Goal: Transaction & Acquisition: Complete application form

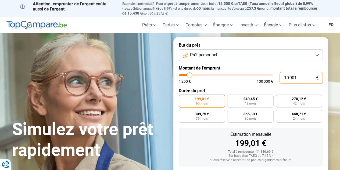
click at [299, 80] on input "10 001" at bounding box center [301, 78] width 43 height 12
type input "1 000"
type input "1250"
type input "100"
type input "1250"
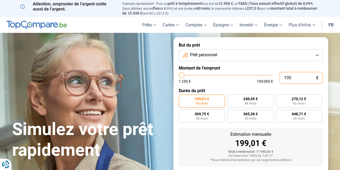
type input "10"
type input "1250"
type input "1"
type input "1250"
type input "0"
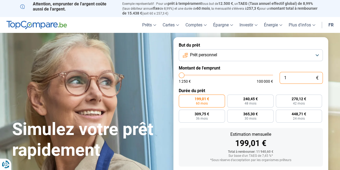
type input "1250"
type input "5"
type input "1250"
type input "50"
type input "1250"
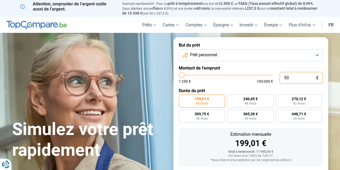
type input "500"
type input "1250"
type input "5 000"
type input "5000"
type input "50 000"
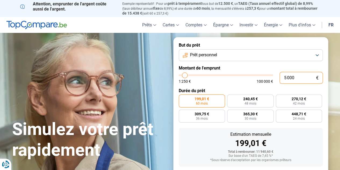
type input "50000"
radio input "false"
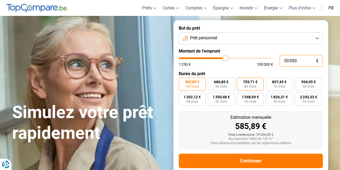
scroll to position [29, 0]
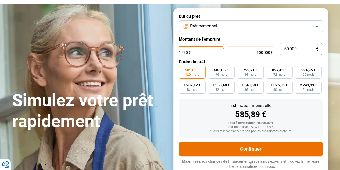
type input "50 000"
click at [273, 151] on button "Continuer" at bounding box center [251, 148] width 144 height 15
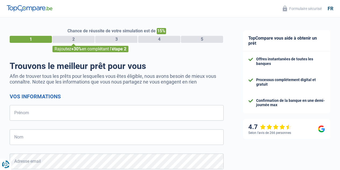
select select "32"
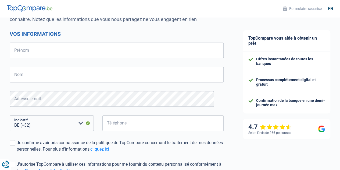
scroll to position [65, 0]
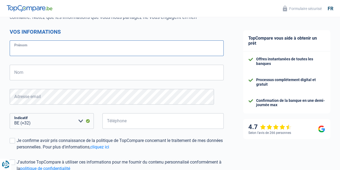
click at [121, 52] on input "Prénom" at bounding box center [117, 48] width 214 height 16
type input "Paula"
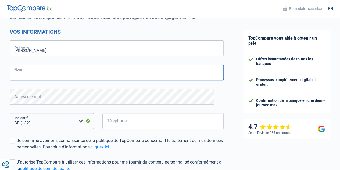
type input "Diaz"
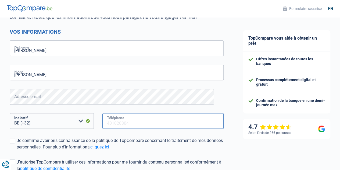
type input "468172165"
click at [150, 135] on div "468172165 Téléphone" at bounding box center [163, 125] width 130 height 24
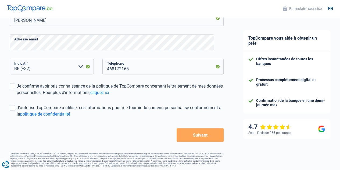
scroll to position [121, 0]
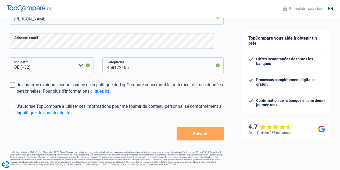
click at [15, 84] on span at bounding box center [12, 84] width 5 height 5
click at [17, 94] on input "Je confirme avoir pris connaissance de la politique de TopCompare concernant le…" at bounding box center [17, 94] width 0 height 0
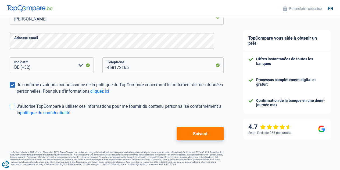
click at [15, 107] on span at bounding box center [12, 106] width 5 height 5
click at [17, 116] on input "J'autorise TopCompare à utiliser ces informations pour me fournir du contenu pe…" at bounding box center [17, 116] width 0 height 0
click at [197, 134] on button "Suivant" at bounding box center [200, 133] width 47 height 13
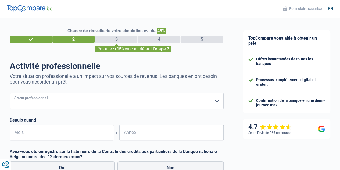
click at [120, 102] on select "Ouvrier Employé privé Employé public Invalide Indépendant Pensionné Chômeur Mut…" at bounding box center [117, 101] width 214 height 16
select select "privateEmployee"
click at [14, 94] on select "Ouvrier Employé privé Employé public Invalide Indépendant Pensionné Chômeur Mut…" at bounding box center [117, 101] width 214 height 16
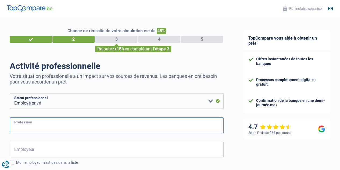
click at [64, 127] on input "Profession" at bounding box center [117, 125] width 214 height 16
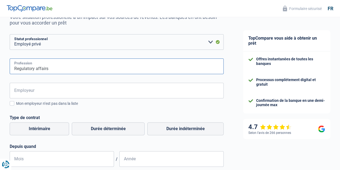
scroll to position [64, 0]
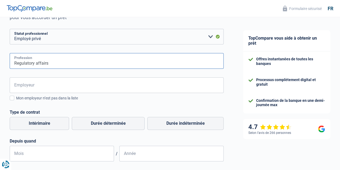
type input "Regulatory affairs"
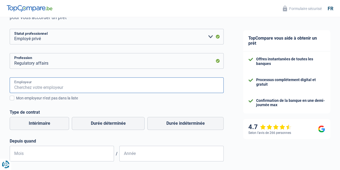
click at [115, 87] on input "Employeur" at bounding box center [117, 85] width 214 height 16
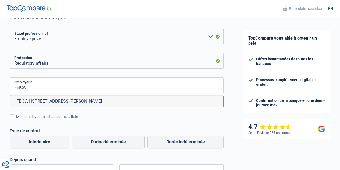
click at [121, 99] on li "FEICA | Rue Belliard, 40 | 1040 - Etterbeek" at bounding box center [117, 101] width 214 height 12
type input "FEICA | Rue Belliard, 40 | 1040 - Etterbeek"
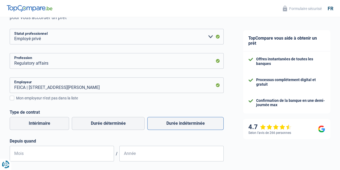
click at [185, 123] on label "Durée indéterminée" at bounding box center [185, 123] width 76 height 13
click at [185, 123] on input "Durée indéterminée" at bounding box center [185, 123] width 76 height 13
radio input "true"
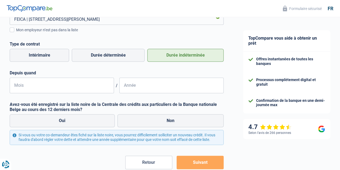
scroll to position [138, 0]
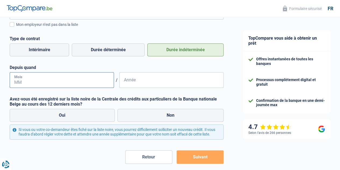
click at [89, 81] on input "Mois" at bounding box center [62, 80] width 104 height 16
type input "07"
click at [137, 79] on input "Année" at bounding box center [171, 80] width 104 height 16
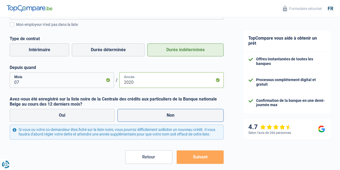
type input "2020"
click at [168, 118] on label "Non" at bounding box center [171, 115] width 107 height 13
click at [168, 118] on input "Non" at bounding box center [171, 115] width 107 height 13
radio input "true"
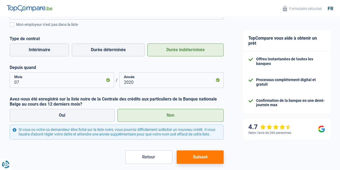
click at [205, 164] on button "Suivant" at bounding box center [200, 156] width 47 height 13
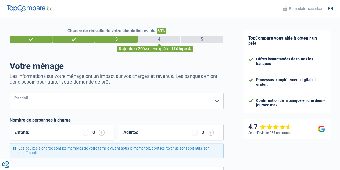
click at [133, 101] on select "Célibataire Marié(e) Cohabitant(e) légal(e) Divorcé(e) Veuf(ve) Séparé (de fait…" at bounding box center [117, 101] width 214 height 16
select select "married"
click at [14, 94] on select "Célibataire Marié(e) Cohabitant(e) légal(e) Divorcé(e) Veuf(ve) Séparé (de fait…" at bounding box center [117, 101] width 214 height 16
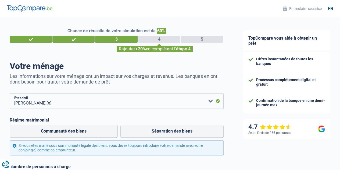
click at [102, 121] on label "Régime matrimonial" at bounding box center [117, 119] width 214 height 5
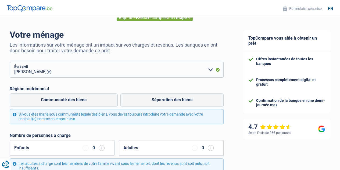
scroll to position [43, 0]
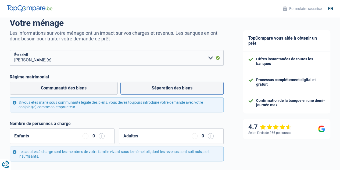
click at [174, 86] on label "Séparation des biens" at bounding box center [171, 87] width 103 height 13
click at [174, 86] on input "Séparation des biens" at bounding box center [171, 87] width 103 height 13
radio input "true"
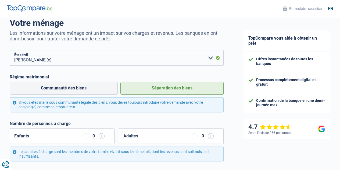
click at [10, 81] on input "Communauté des biens" at bounding box center [64, 87] width 108 height 13
radio input "true"
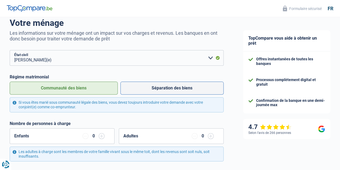
click at [174, 86] on label "Séparation des biens" at bounding box center [171, 87] width 103 height 13
click at [174, 86] on input "Séparation des biens" at bounding box center [171, 87] width 103 height 13
radio input "true"
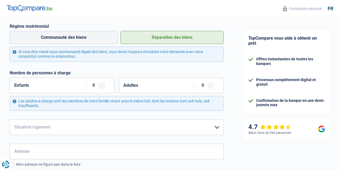
scroll to position [95, 0]
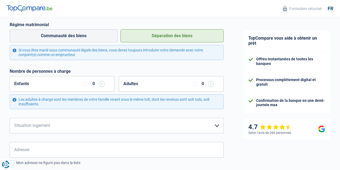
click at [103, 83] on input "button" at bounding box center [102, 84] width 6 height 6
click at [107, 125] on select "Locataire Propriétaire avec prêt hypothécaire Propriétaire sans prêt hypothécai…" at bounding box center [117, 126] width 214 height 16
select select "ownerWithMortgage"
click at [14, 118] on select "Locataire Propriétaire avec prêt hypothécaire Propriétaire sans prêt hypothécai…" at bounding box center [117, 126] width 214 height 16
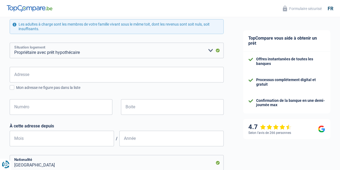
scroll to position [171, 0]
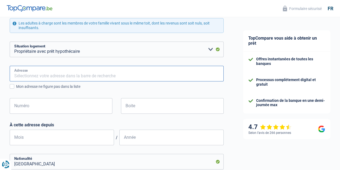
click at [112, 76] on input "Adresse" at bounding box center [117, 74] width 214 height 16
type input "Tervuursesteenweg 43"
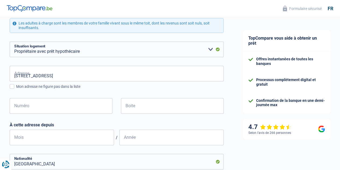
type input "Belgium"
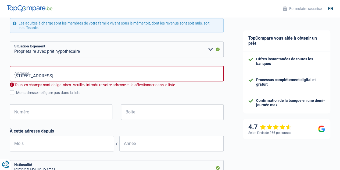
type input "Belgium"
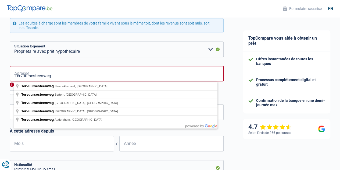
click at [95, 71] on input "Tervuursesteenweg" at bounding box center [117, 74] width 214 height 16
click at [116, 78] on input "Tervuursesteenweg" at bounding box center [117, 74] width 214 height 16
type input "Tervuursesteenweg, Steenokkerzeel, Bélgica"
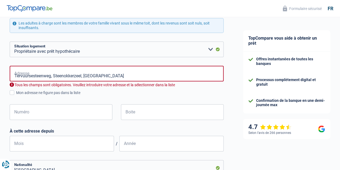
select select "BE"
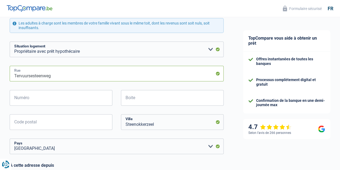
click at [65, 78] on input "Tervuursesteenweg" at bounding box center [117, 74] width 214 height 16
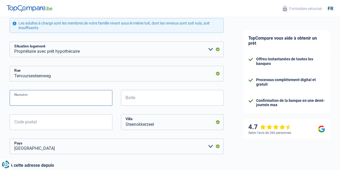
type input "43"
type input "3080"
type input "Tervuren"
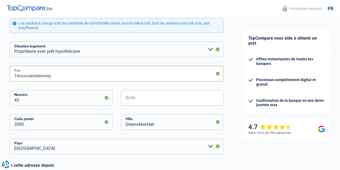
type input "Tervuursesteenweg"
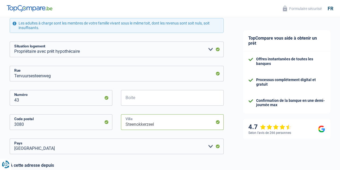
click at [160, 125] on input "Steenokkerzeel" at bounding box center [172, 122] width 103 height 16
type input "S"
type input "Tervuren"
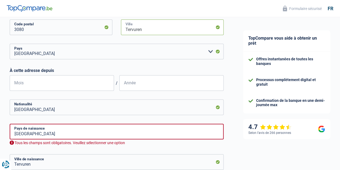
scroll to position [267, 0]
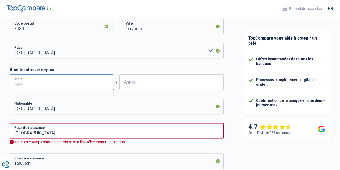
click at [91, 85] on input "Mois" at bounding box center [62, 82] width 104 height 16
type input "05"
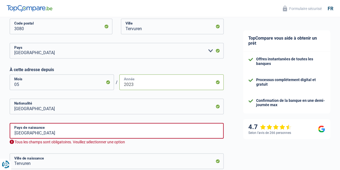
type input "2023"
click at [159, 137] on input "Belgium" at bounding box center [117, 131] width 214 height 16
type input "S"
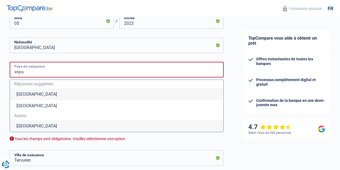
scroll to position [329, 0]
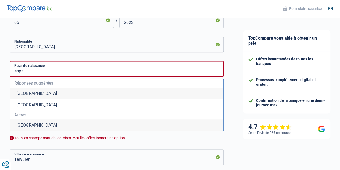
click at [152, 126] on li "Espagne" at bounding box center [117, 125] width 214 height 12
type input "Espagne"
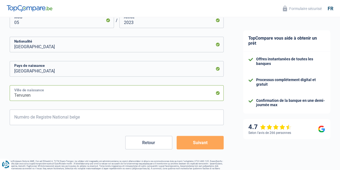
click at [115, 95] on input "Tervuren" at bounding box center [117, 93] width 214 height 16
type input "T"
type input "Alicante"
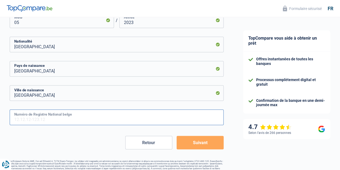
click at [126, 118] on input "Numéro de Registre National belge" at bounding box center [117, 117] width 214 height 16
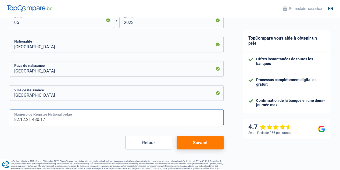
type input "82.12.21-480.17"
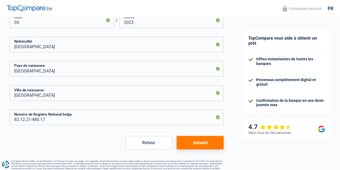
click at [199, 144] on button "Suivant" at bounding box center [200, 142] width 47 height 13
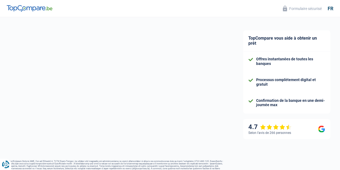
select select "familyAllowances"
select select "netSalary"
select select "mealVouchers"
select select "mortgage"
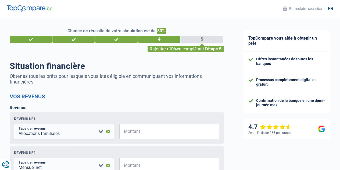
click at [165, 82] on p "Obtenez tous les prêts pour lesquels vous êtes éligible en communiquant vos inf…" at bounding box center [117, 78] width 214 height 11
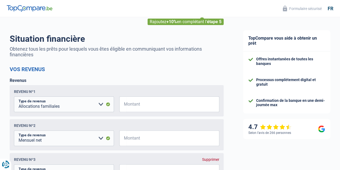
scroll to position [43, 0]
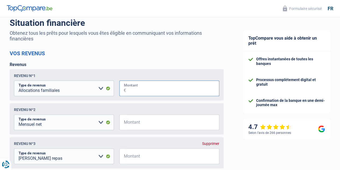
click at [135, 90] on input "Montant" at bounding box center [172, 88] width 93 height 16
type input "1.000"
click at [152, 125] on input "Montant" at bounding box center [172, 122] width 93 height 16
type input "4.600"
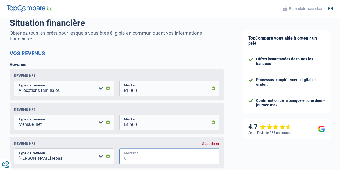
click at [154, 163] on input "Montant" at bounding box center [172, 156] width 93 height 16
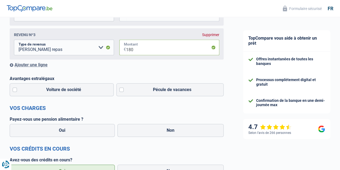
scroll to position [153, 0]
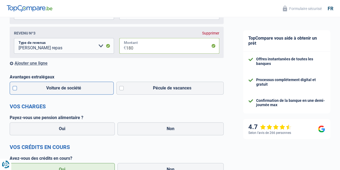
type input "180"
click at [20, 90] on label "Voiture de société" at bounding box center [62, 87] width 104 height 13
click at [20, 90] on input "Voiture de société" at bounding box center [62, 87] width 104 height 13
checkbox input "true"
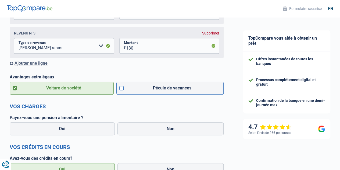
click at [122, 88] on label "Pécule de vacances" at bounding box center [170, 87] width 108 height 13
click at [122, 88] on input "Pécule de vacances" at bounding box center [170, 87] width 108 height 13
checkbox input "true"
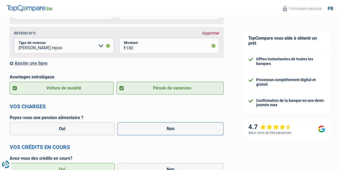
click at [164, 130] on label "Non" at bounding box center [171, 128] width 107 height 13
click at [164, 130] on input "Non" at bounding box center [171, 128] width 107 height 13
radio input "true"
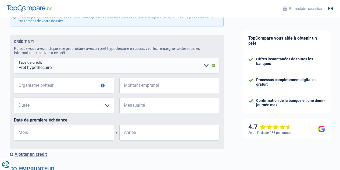
scroll to position [325, 0]
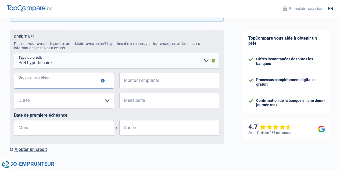
click at [70, 80] on input "Organisme prêteur" at bounding box center [64, 81] width 100 height 16
type input "BNP"
click at [152, 79] on input "Montant emprunté" at bounding box center [172, 81] width 93 height 16
